Goal: Book appointment/travel/reservation

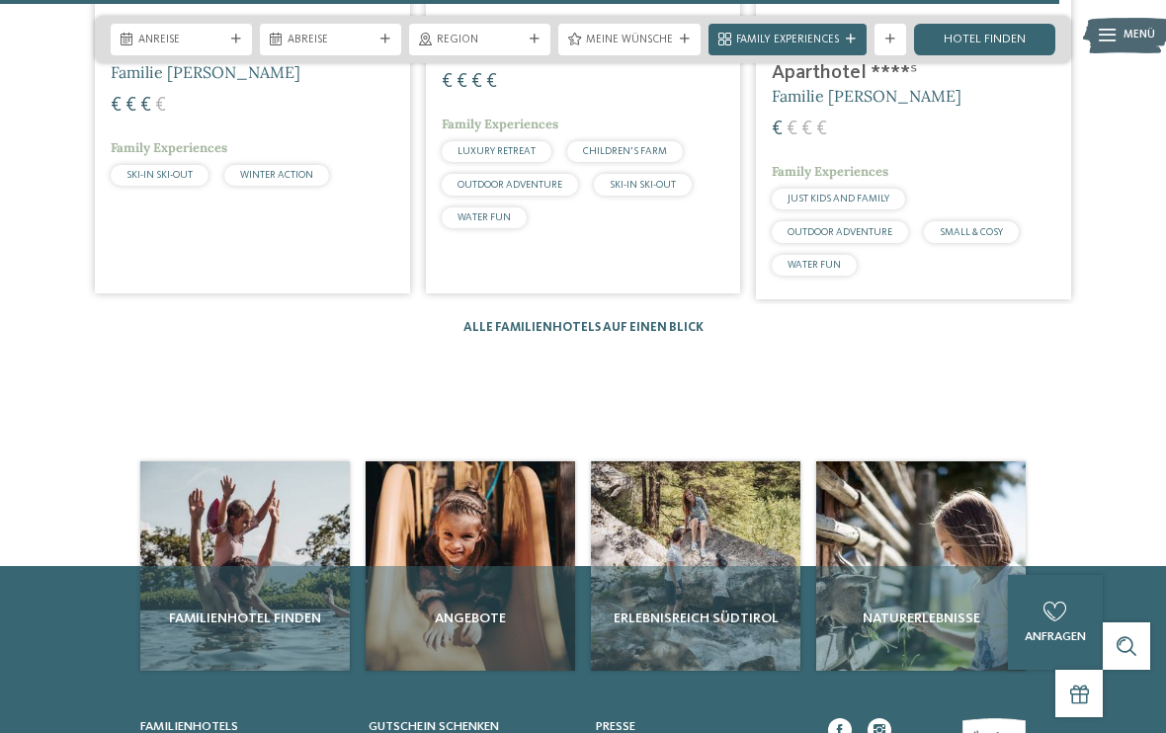
scroll to position [3759, 0]
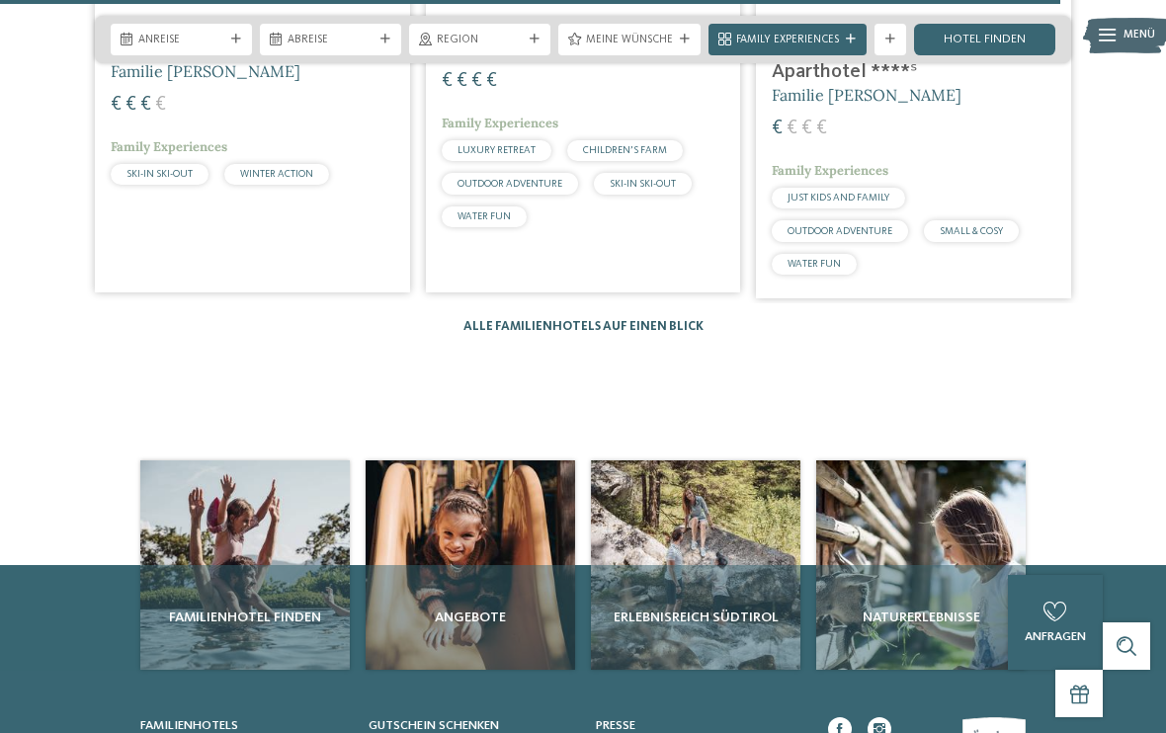
click at [607, 320] on link "Alle Familienhotels auf einen Blick" at bounding box center [583, 326] width 240 height 13
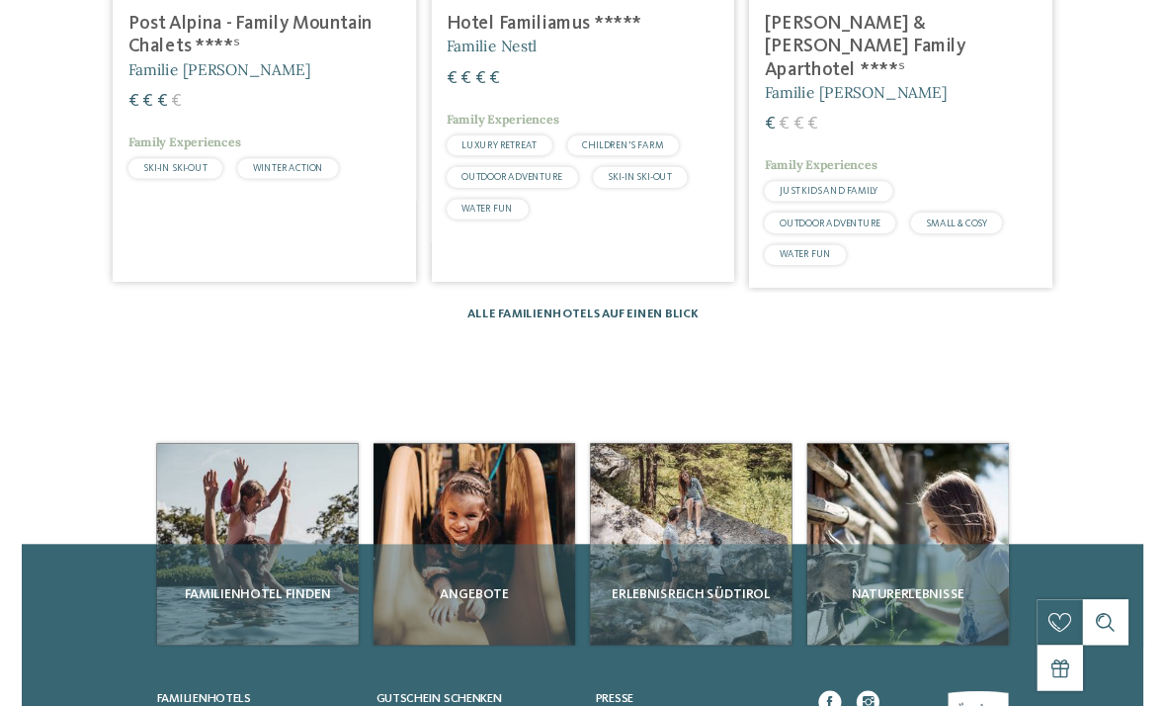
scroll to position [0, 0]
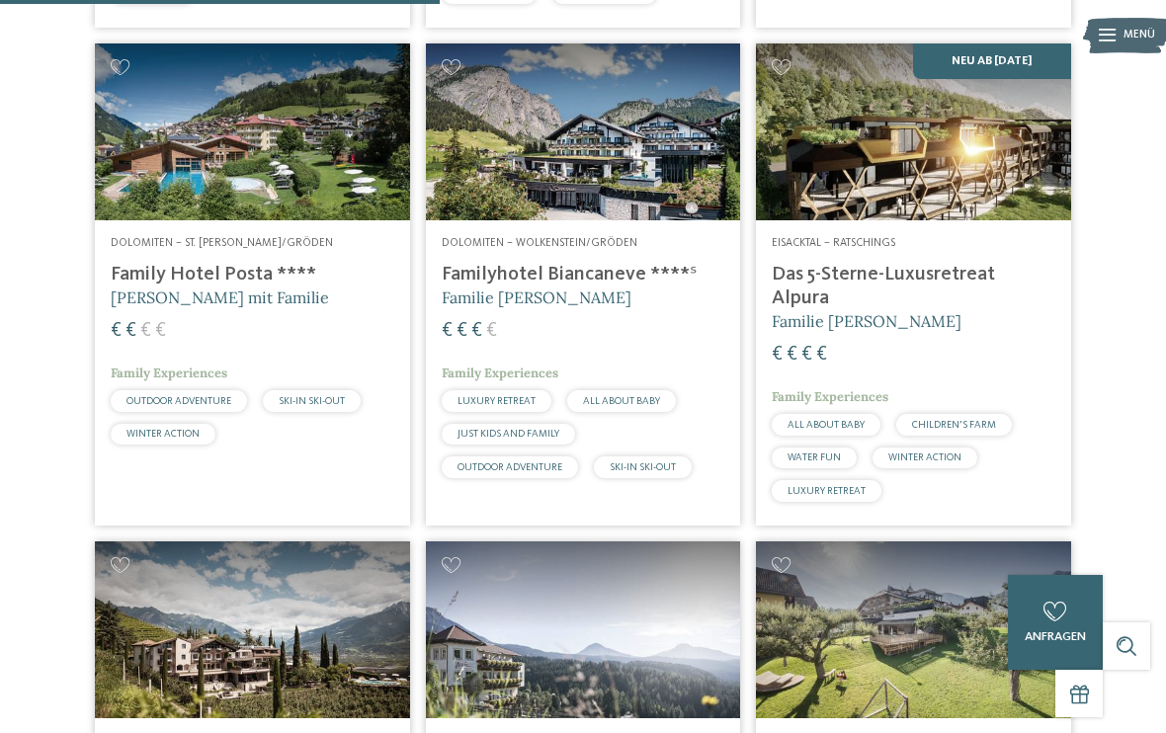
scroll to position [1884, 0]
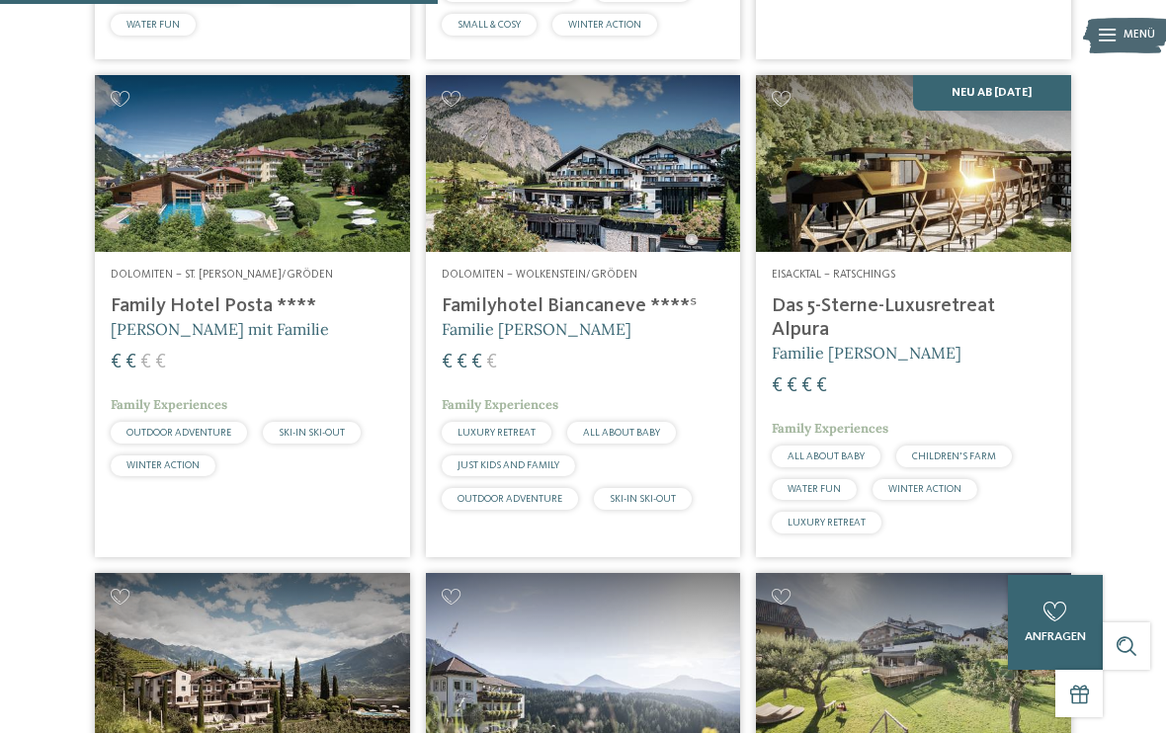
click at [904, 204] on img at bounding box center [913, 163] width 315 height 177
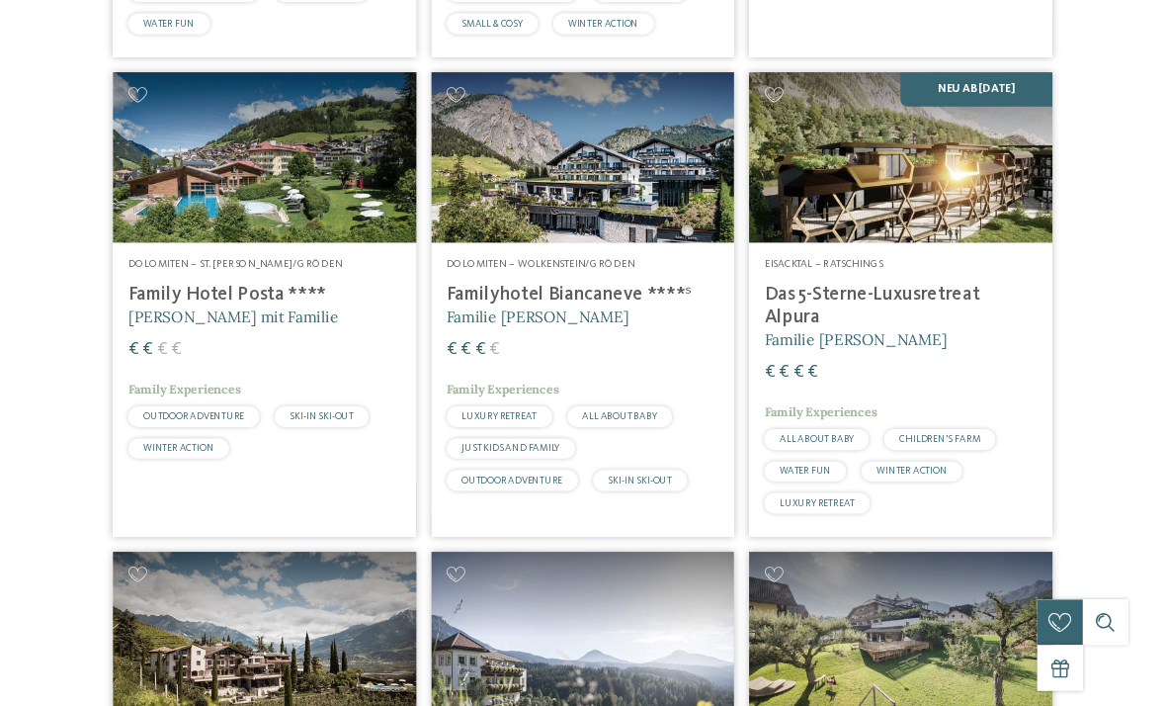
scroll to position [0, 0]
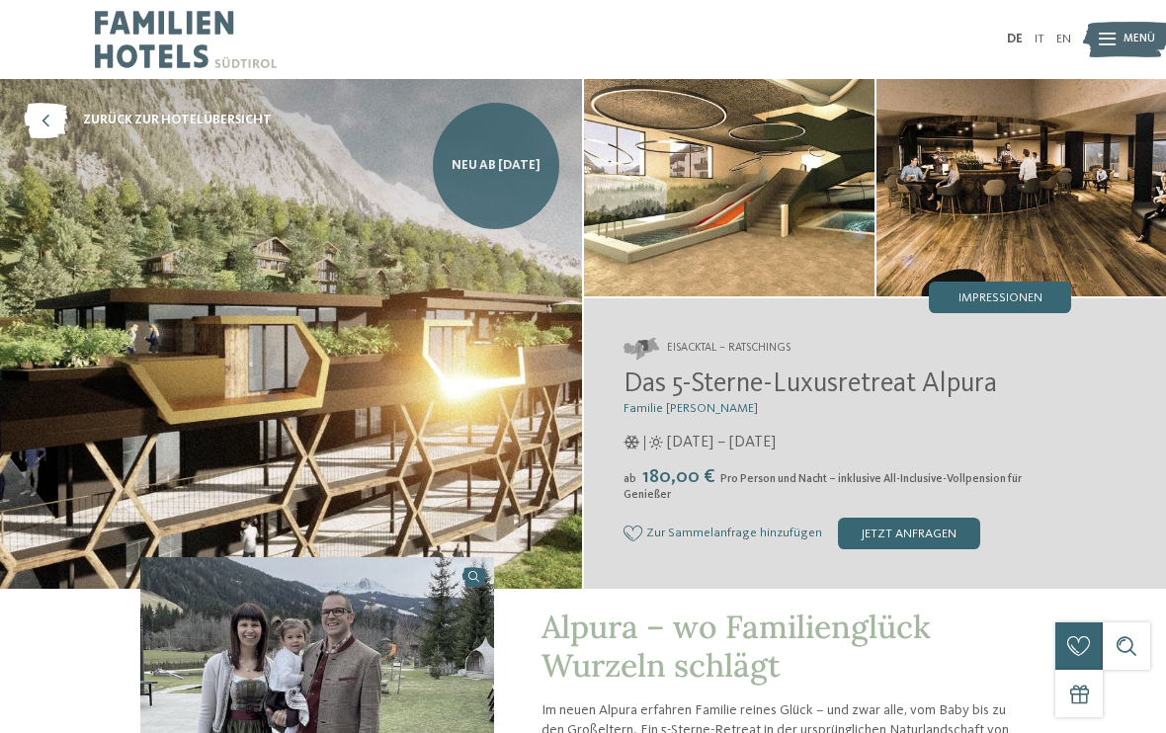
click at [495, 186] on link "Neu ab [DATE]" at bounding box center [496, 166] width 126 height 126
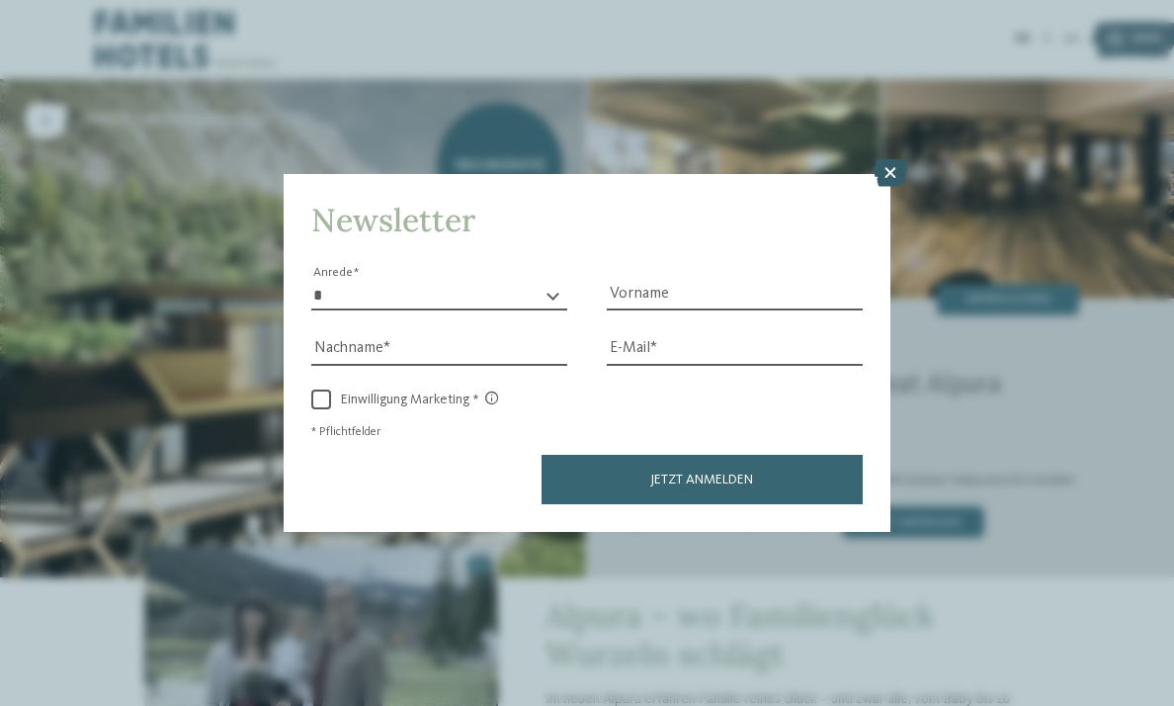
click at [884, 159] on icon at bounding box center [891, 173] width 34 height 28
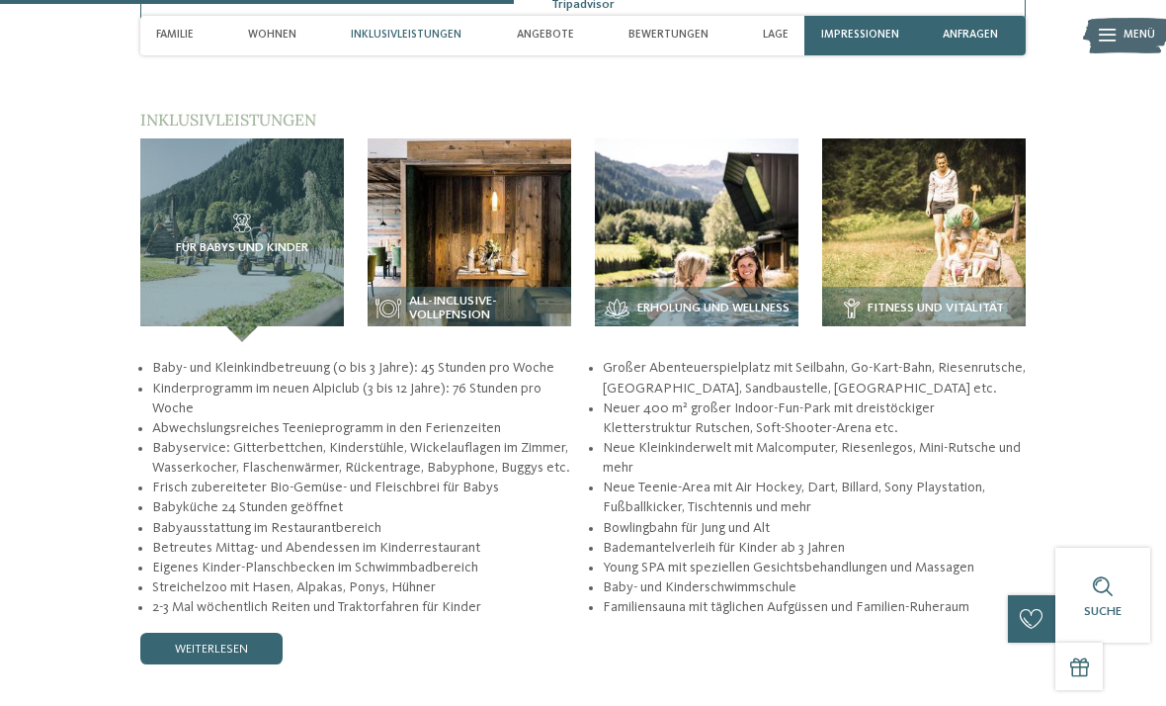
scroll to position [2653, 0]
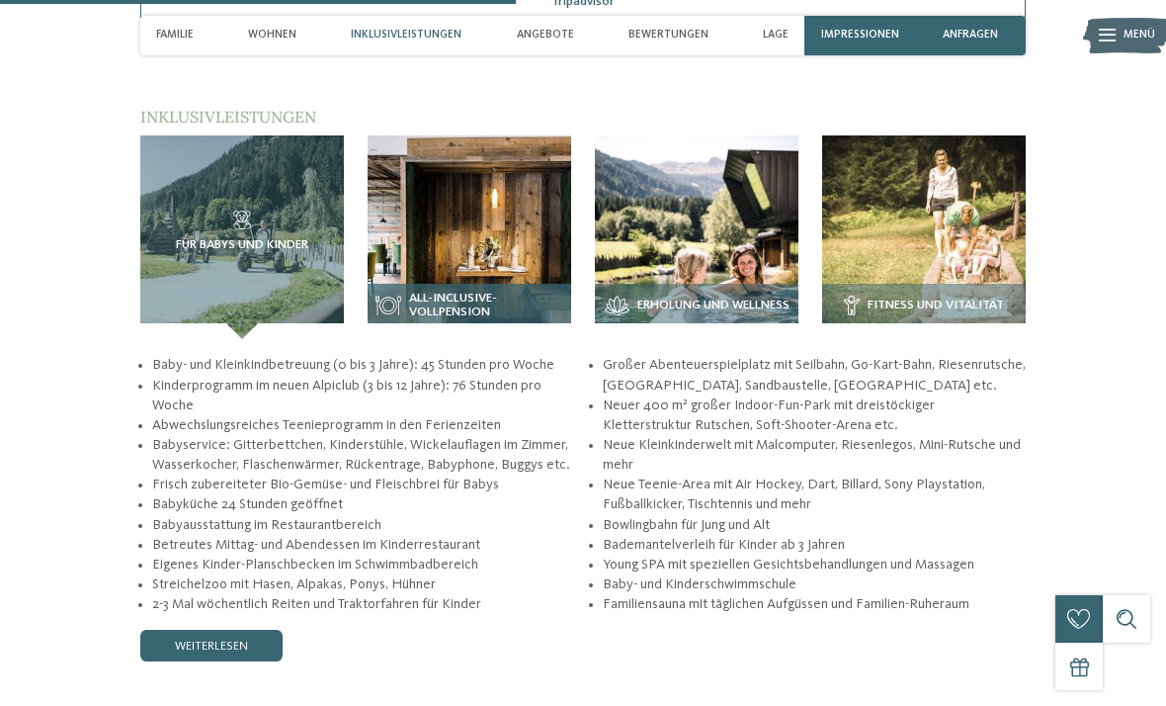
click at [463, 204] on img at bounding box center [470, 237] width 204 height 204
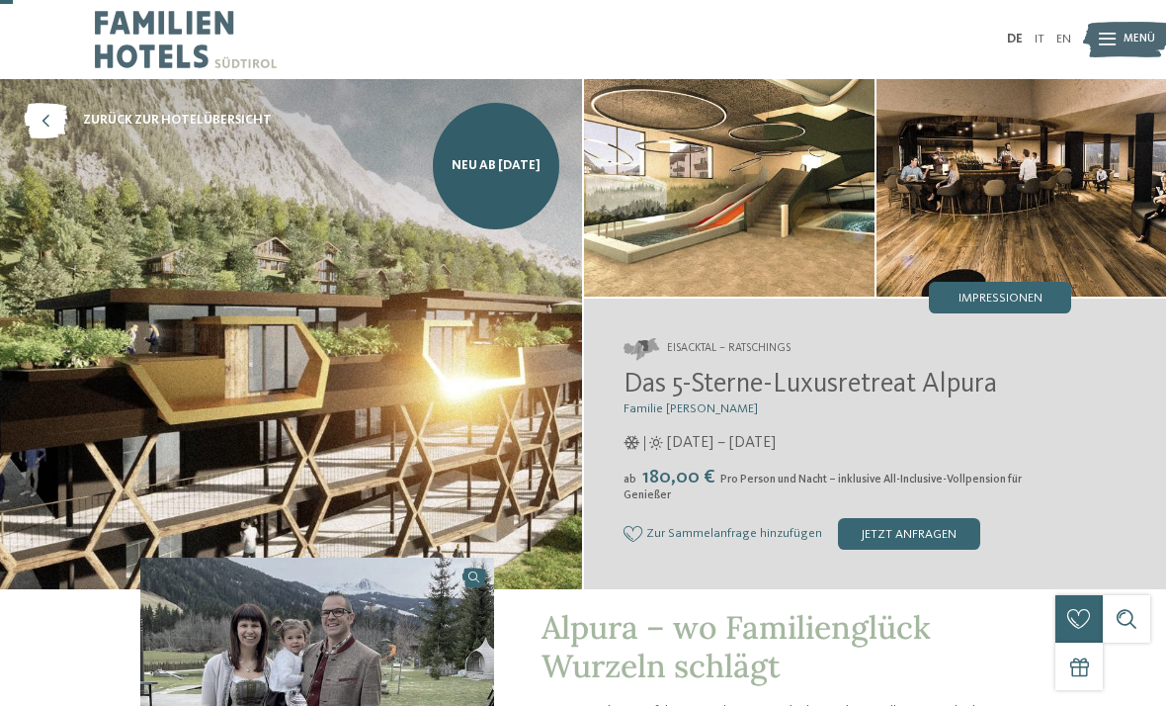
scroll to position [0, 0]
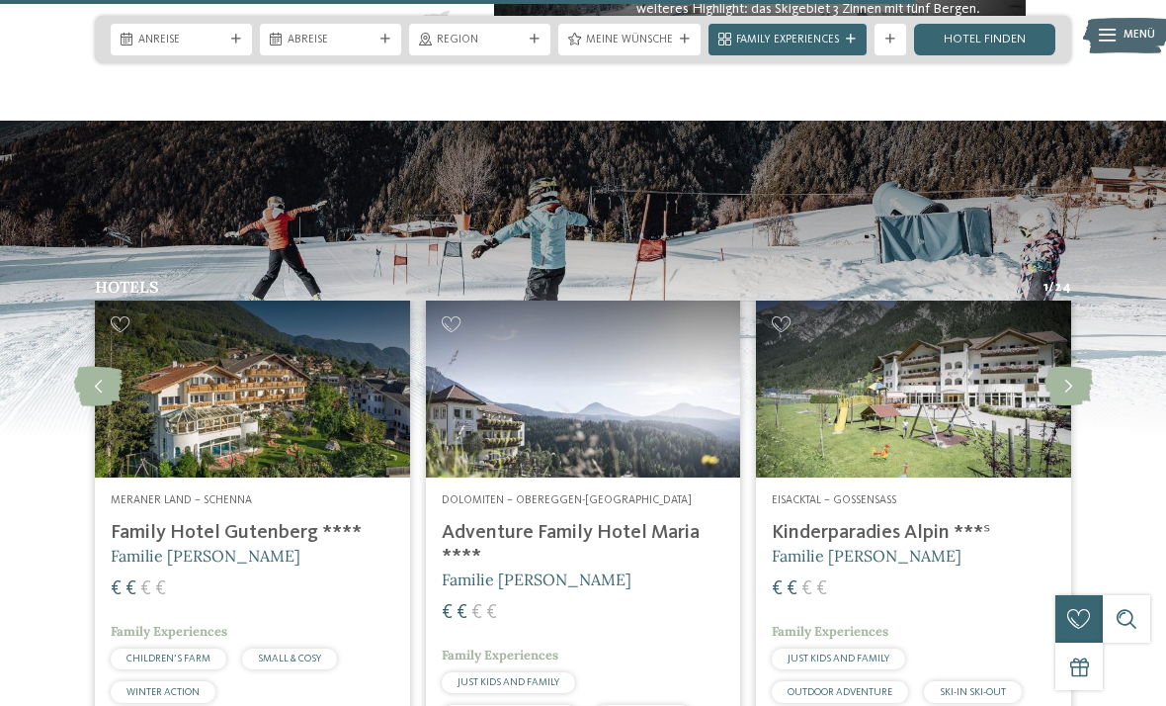
scroll to position [3235, 0]
